Goal: Information Seeking & Learning: Learn about a topic

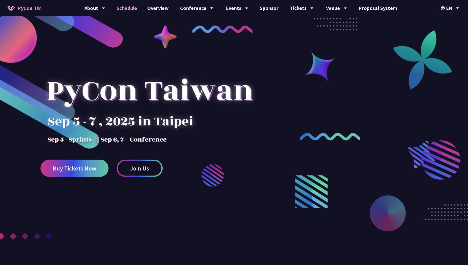
click at [128, 9] on link "Schedule" at bounding box center [127, 8] width 31 height 16
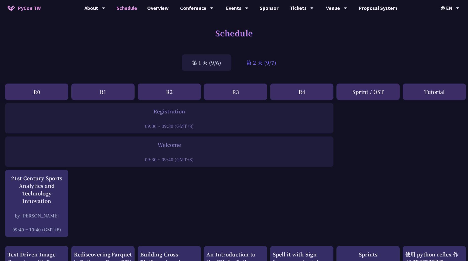
click at [260, 69] on div "第 2 天 (9/7)" at bounding box center [261, 62] width 50 height 16
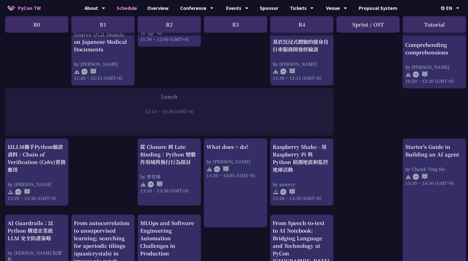
scroll to position [341, 0]
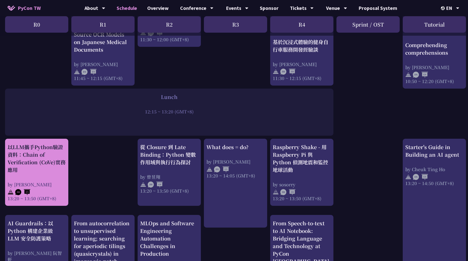
click at [44, 174] on div "以LLM攜手Python驗證資料：Chain of Verification (CoVe)實務應用 by [PERSON_NAME] 13:20 ~ 13:5…" at bounding box center [37, 172] width 58 height 58
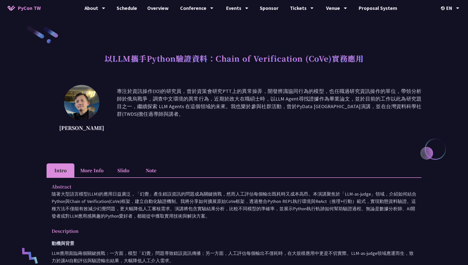
click at [97, 167] on li "More Info" at bounding box center [91, 170] width 35 height 14
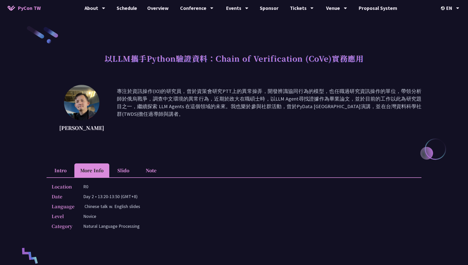
click at [125, 169] on li "Slido" at bounding box center [123, 170] width 28 height 14
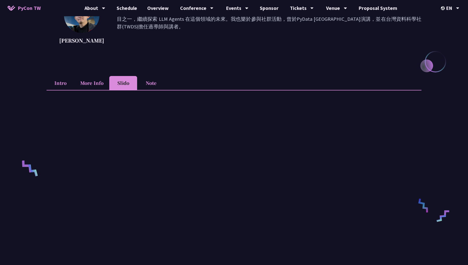
scroll to position [90, 0]
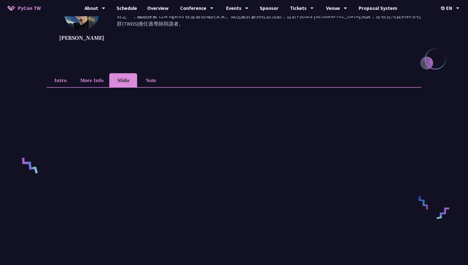
click at [103, 83] on li "More Info" at bounding box center [91, 80] width 35 height 14
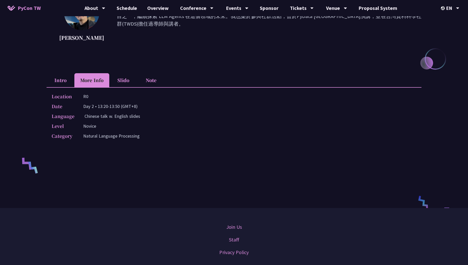
click at [143, 79] on li "Note" at bounding box center [151, 80] width 28 height 14
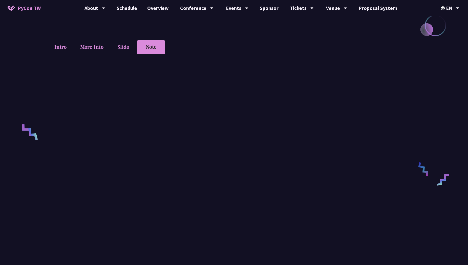
scroll to position [123, 0]
click at [127, 6] on link "Schedule" at bounding box center [127, 8] width 31 height 16
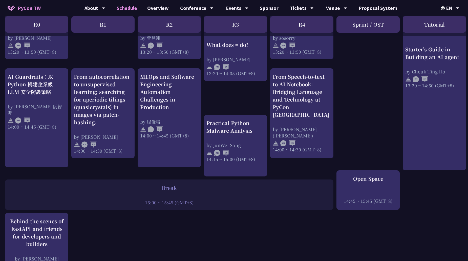
scroll to position [488, 0]
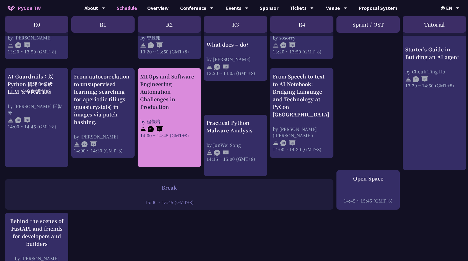
click at [160, 148] on link "MLOps and Software Engineering Automation Challenges in Production by [PERSON_N…" at bounding box center [169, 118] width 58 height 90
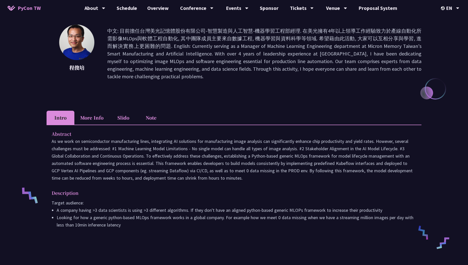
scroll to position [60, 0]
click at [96, 111] on li "More Info" at bounding box center [91, 118] width 35 height 14
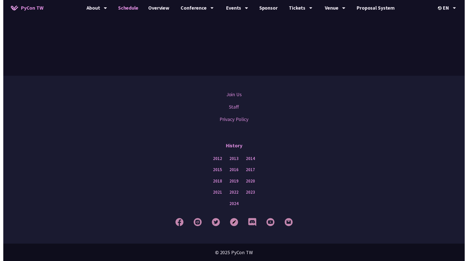
scroll to position [488, 0]
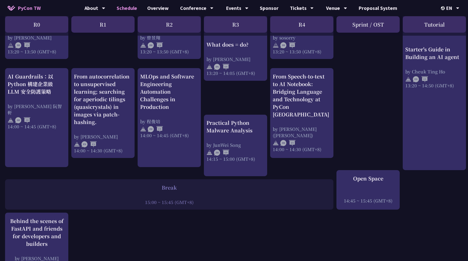
click at [209, 244] on div "print("Hello World")，然後呢？ by [PERSON_NAME] 10:50 ~ 11:35 (GMT+8) What does = do…" at bounding box center [268, 6] width 537 height 782
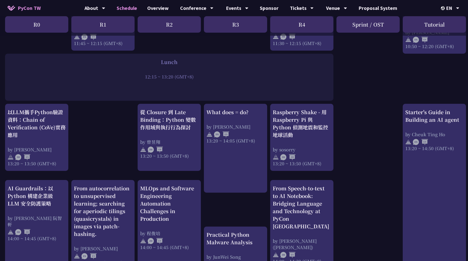
scroll to position [375, 0]
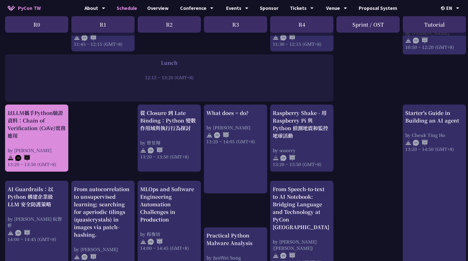
click at [39, 127] on div "以LLM攜手Python驗證資料：Chain of Verification (CoVe)實務應用" at bounding box center [37, 124] width 58 height 30
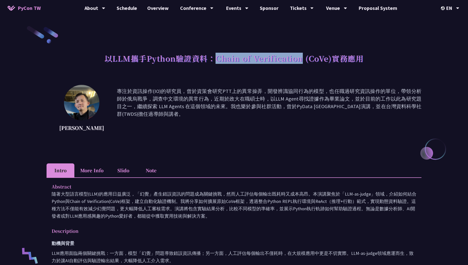
drag, startPoint x: 218, startPoint y: 59, endPoint x: 302, endPoint y: 57, distance: 84.3
click at [302, 57] on h1 "以LLM攜手Python驗證資料：Chain of Verification (CoVe)實務應用" at bounding box center [234, 58] width 259 height 15
drag, startPoint x: 302, startPoint y: 57, endPoint x: 273, endPoint y: 62, distance: 29.8
